Goal: Task Accomplishment & Management: Use online tool/utility

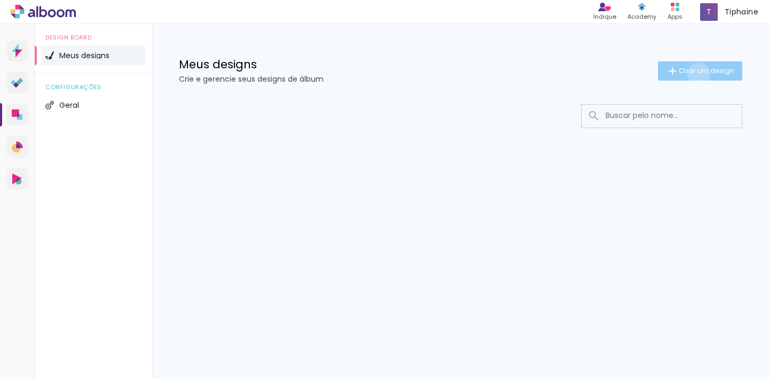
click at [697, 74] on span "Criar um design" at bounding box center [707, 70] width 56 height 7
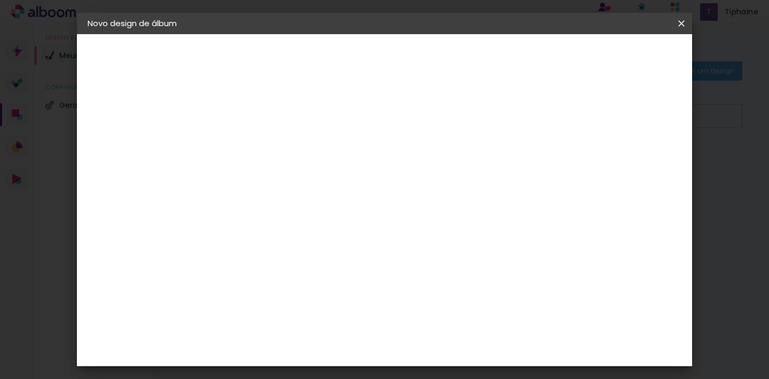
click at [262, 144] on input at bounding box center [262, 143] width 0 height 17
type input "Inté"
type paper-input "Inté"
click at [0, 0] on slot "Avançar" at bounding box center [0, 0] width 0 height 0
click at [314, 170] on input "text" at bounding box center [275, 170] width 78 height 13
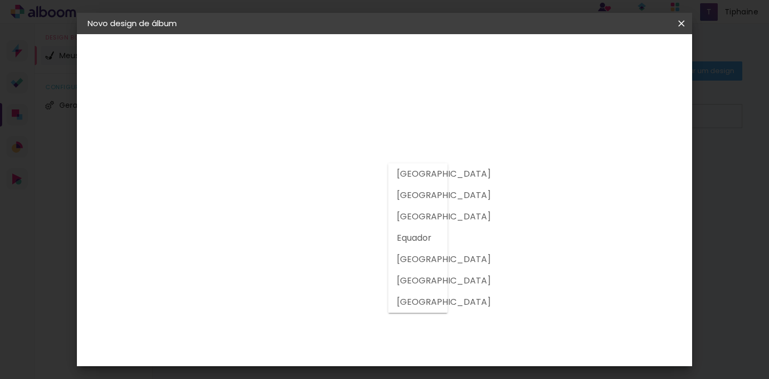
click at [348, 125] on div "Fornecedor Escolha um fornecedor ou avance com o tamanho livre. Voltar Avançar" at bounding box center [333, 79] width 234 height 91
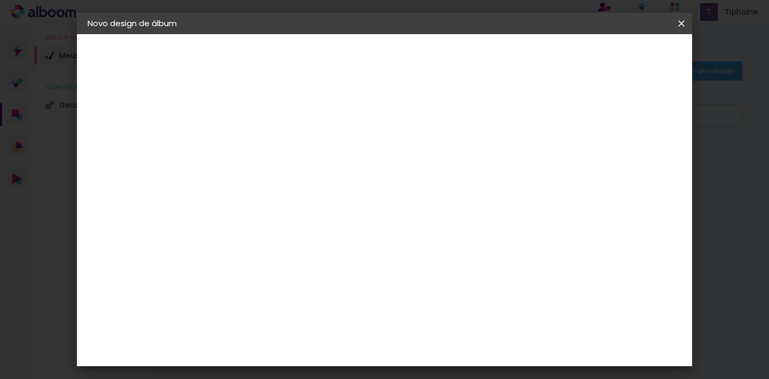
click at [322, 204] on input at bounding box center [279, 203] width 87 height 13
type input "[GEOGRAPHIC_DATA]"
type paper-input "[GEOGRAPHIC_DATA]"
click at [373, 125] on div "Fornecedor Escolha um fornecedor ou avance com o tamanho livre. Voltar Avançar" at bounding box center [333, 79] width 234 height 91
click at [0, 0] on slot "Tamanho Livre" at bounding box center [0, 0] width 0 height 0
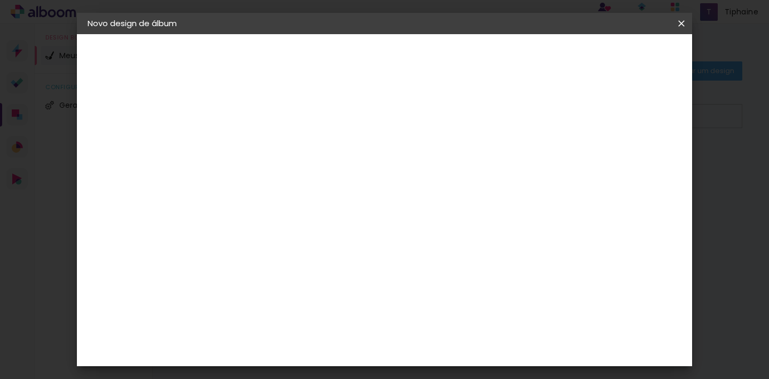
click at [429, 216] on div "Sugerir uma encadernadora" at bounding box center [395, 222] width 66 height 17
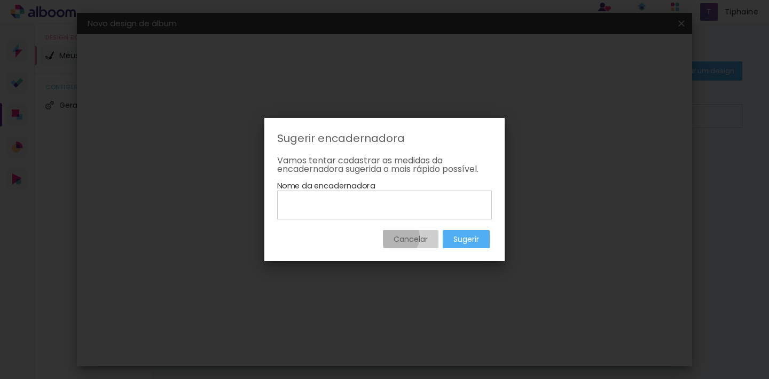
click at [0, 0] on slot "Cancelar" at bounding box center [0, 0] width 0 height 0
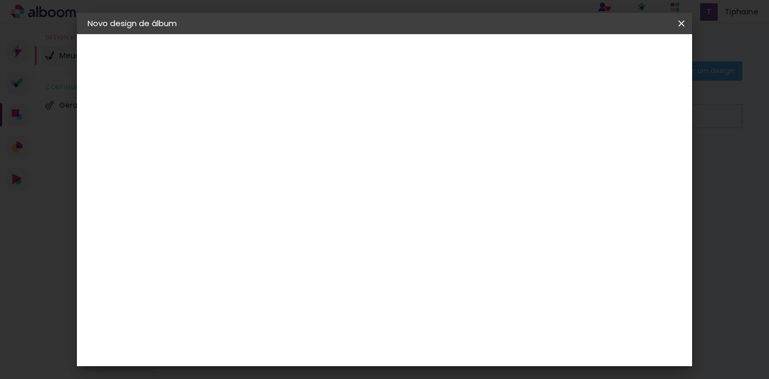
click at [0, 0] on slot "Avançar" at bounding box center [0, 0] width 0 height 0
click at [623, 53] on span "Iniciar design" at bounding box center [598, 56] width 49 height 7
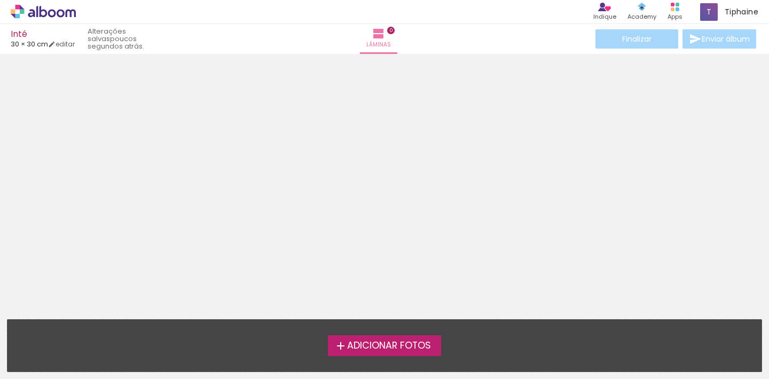
click at [385, 341] on span "Adicionar Fotos" at bounding box center [389, 346] width 84 height 10
click at [0, 0] on input "file" at bounding box center [0, 0] width 0 height 0
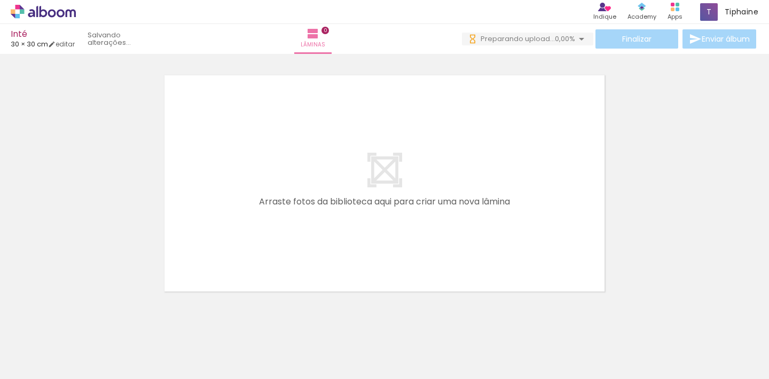
scroll to position [0, 2363]
drag, startPoint x: 741, startPoint y: 352, endPoint x: 623, endPoint y: 285, distance: 135.4
click at [623, 285] on quentale-workspace at bounding box center [384, 189] width 769 height 379
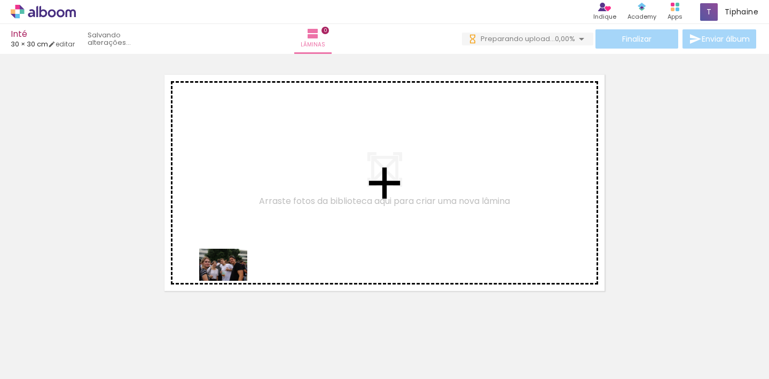
scroll to position [0, 0]
drag, startPoint x: 116, startPoint y: 355, endPoint x: 245, endPoint y: 268, distance: 155.5
click at [245, 268] on quentale-workspace at bounding box center [384, 189] width 769 height 379
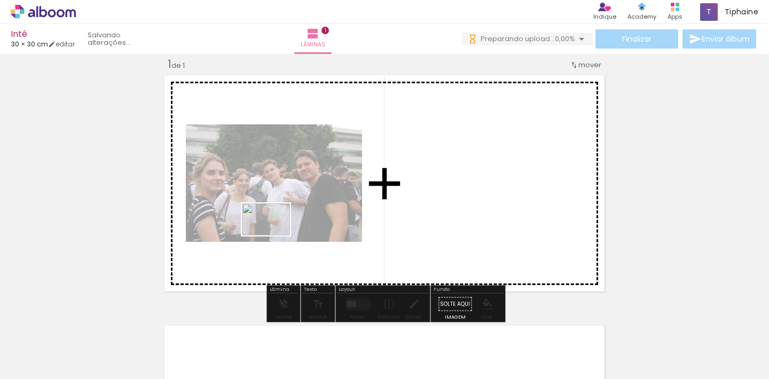
drag, startPoint x: 156, startPoint y: 343, endPoint x: 274, endPoint y: 236, distance: 159.6
click at [274, 236] on quentale-workspace at bounding box center [384, 189] width 769 height 379
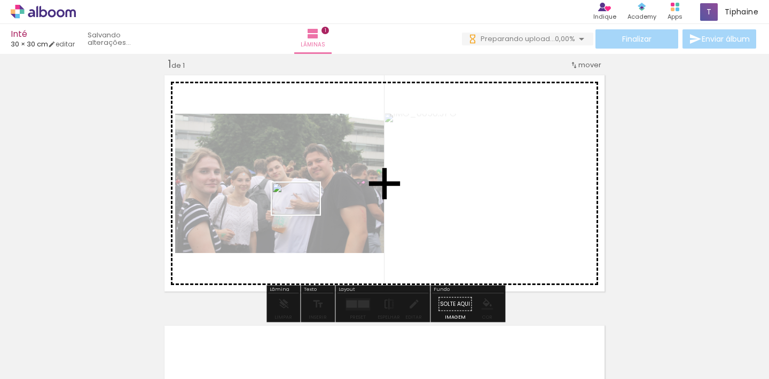
drag, startPoint x: 237, startPoint y: 349, endPoint x: 304, endPoint y: 215, distance: 149.8
click at [304, 215] on quentale-workspace at bounding box center [384, 189] width 769 height 379
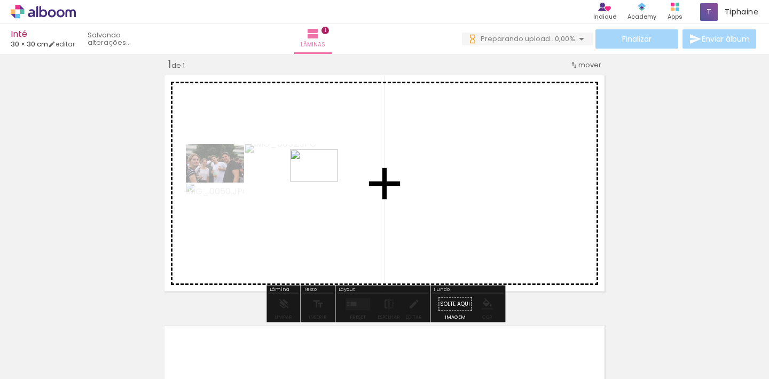
drag, startPoint x: 285, startPoint y: 338, endPoint x: 322, endPoint y: 182, distance: 160.3
click at [322, 182] on quentale-workspace at bounding box center [384, 189] width 769 height 379
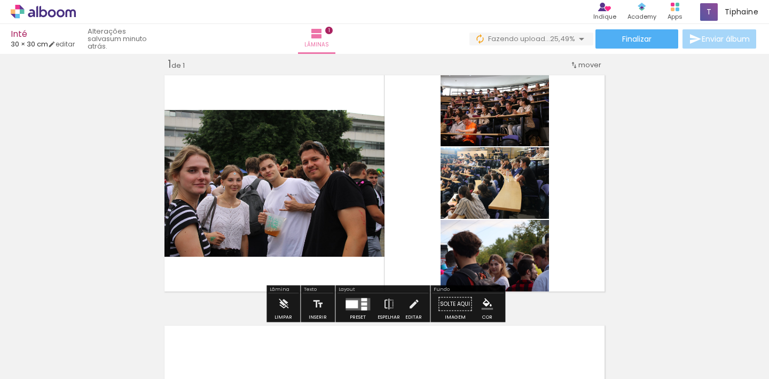
click at [660, 145] on div "Inserir lâmina 1 de 1" at bounding box center [384, 295] width 769 height 502
